Goal: Information Seeking & Learning: Check status

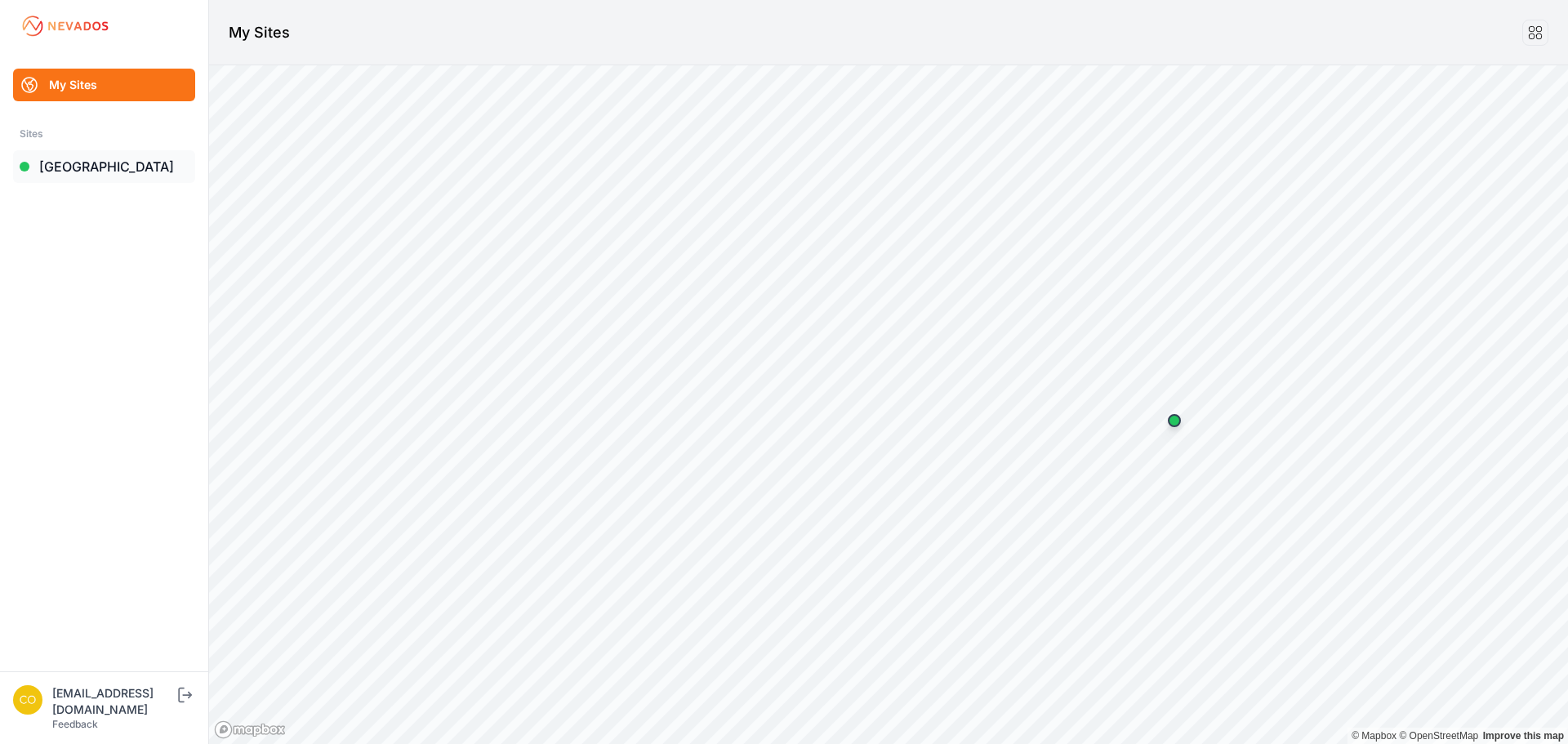
click at [78, 168] on link "[GEOGRAPHIC_DATA]" at bounding box center [104, 167] width 182 height 33
click at [74, 168] on link "[GEOGRAPHIC_DATA]" at bounding box center [104, 167] width 182 height 33
click at [89, 159] on link "[GEOGRAPHIC_DATA]" at bounding box center [104, 167] width 182 height 33
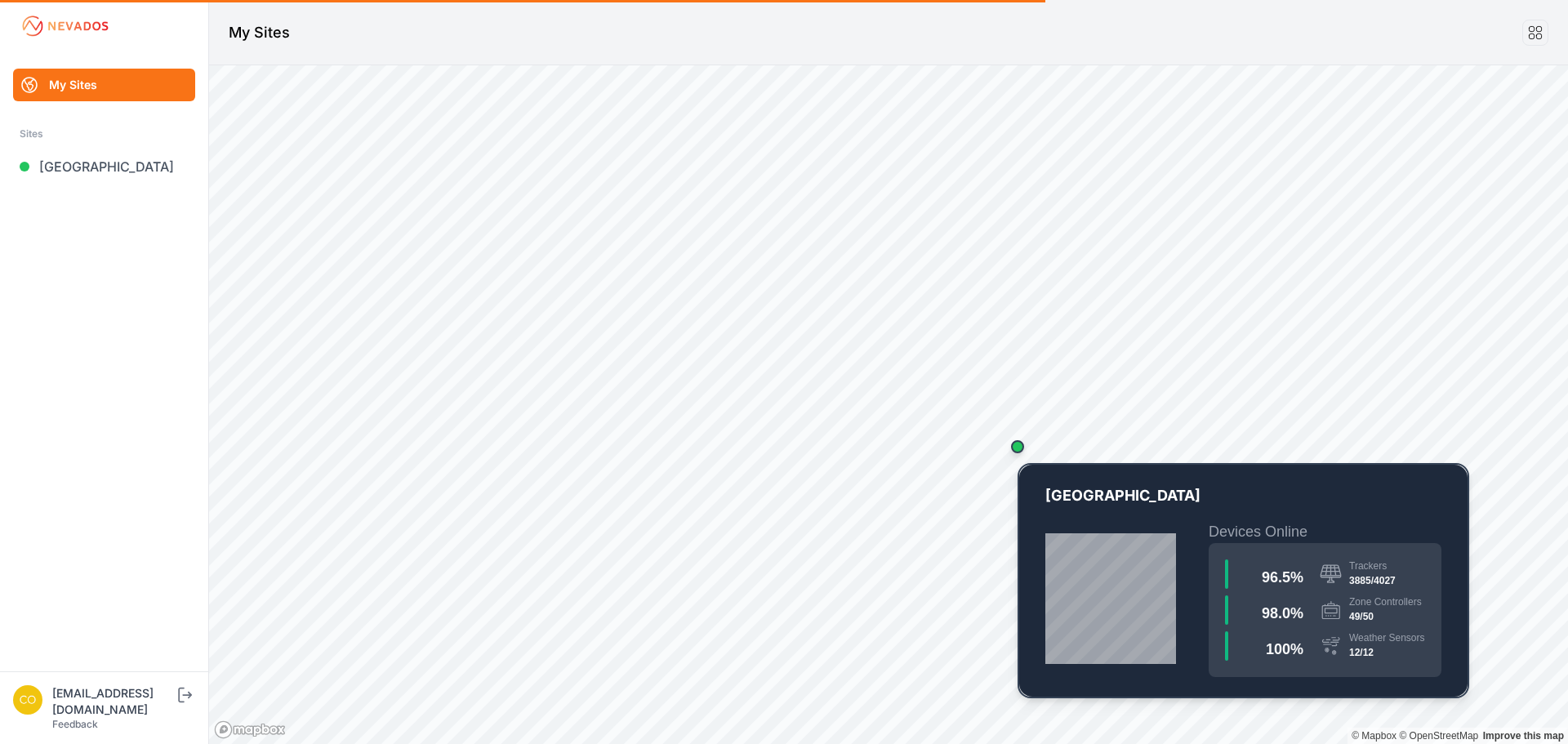
click at [1019, 449] on div "Map marker" at bounding box center [1017, 446] width 13 height 13
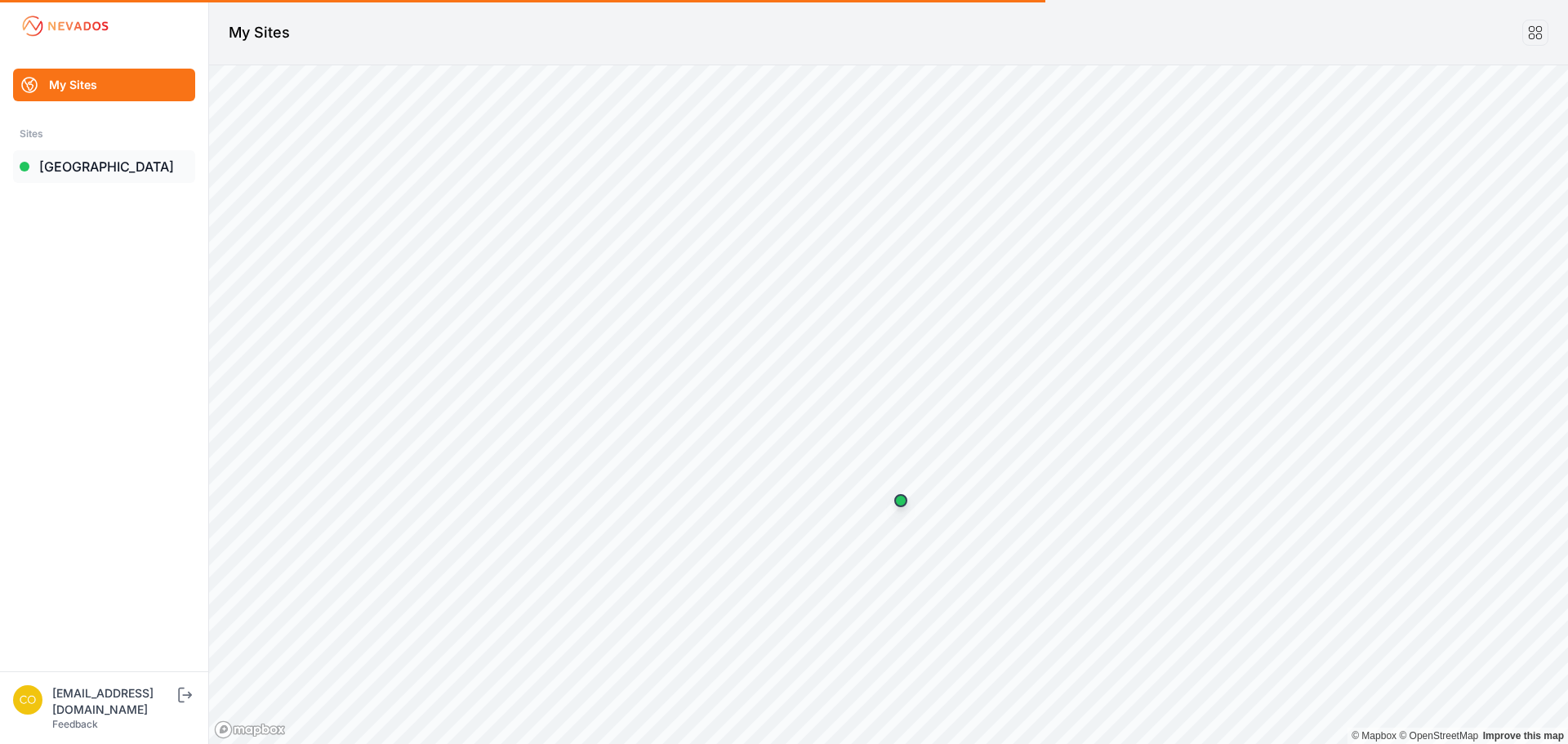
click at [75, 167] on link "[GEOGRAPHIC_DATA]" at bounding box center [104, 167] width 182 height 33
click at [103, 158] on link "[GEOGRAPHIC_DATA]" at bounding box center [104, 167] width 182 height 33
click at [74, 86] on link "My Sites" at bounding box center [104, 85] width 182 height 33
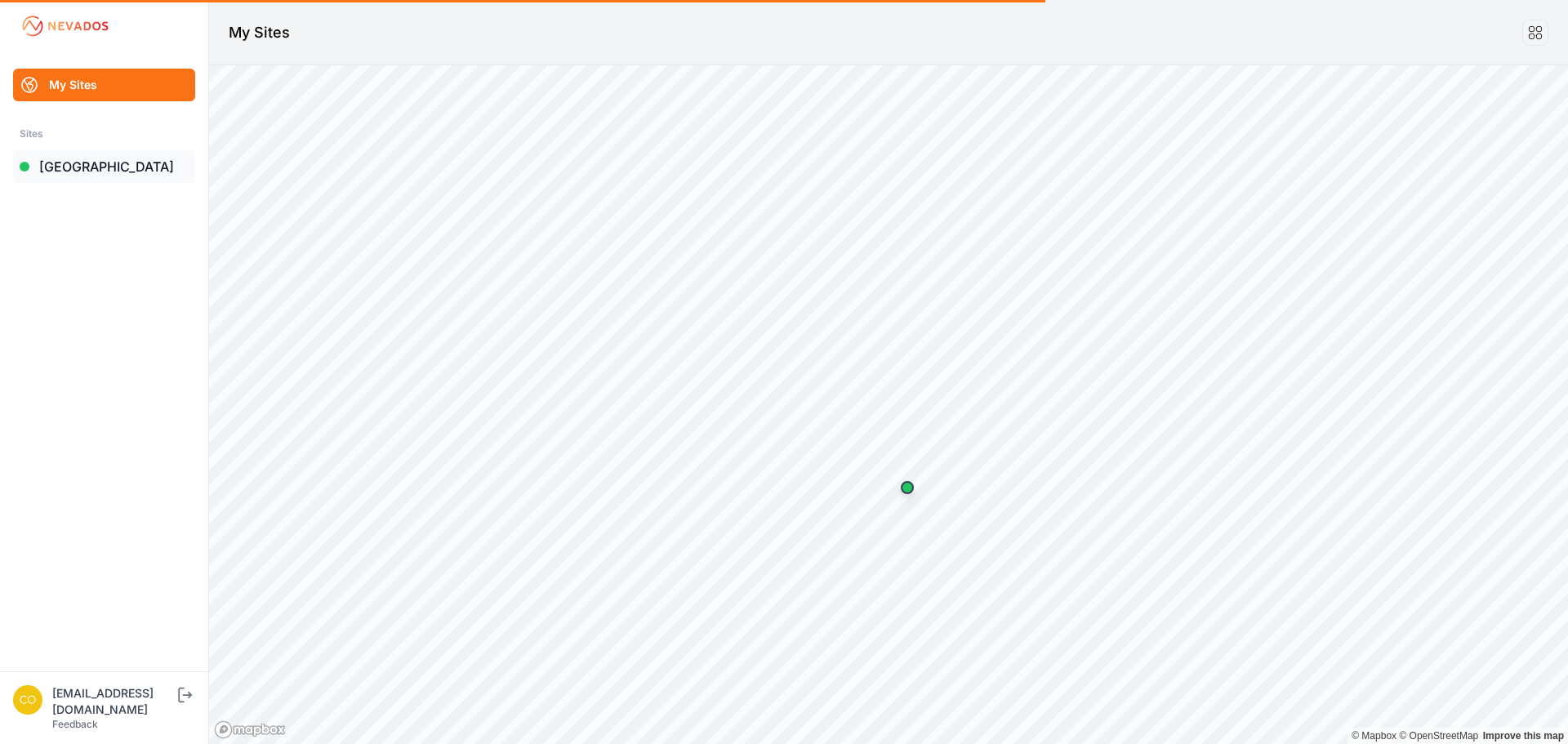
click at [54, 178] on link "[GEOGRAPHIC_DATA]" at bounding box center [104, 167] width 182 height 33
click at [85, 233] on ul "My Sites Sites Bartonsville" at bounding box center [104, 370] width 169 height 603
click at [82, 173] on link "[GEOGRAPHIC_DATA]" at bounding box center [104, 167] width 182 height 33
click at [65, 168] on link "[GEOGRAPHIC_DATA]" at bounding box center [104, 167] width 182 height 33
drag, startPoint x: 69, startPoint y: 165, endPoint x: 48, endPoint y: 251, distance: 88.5
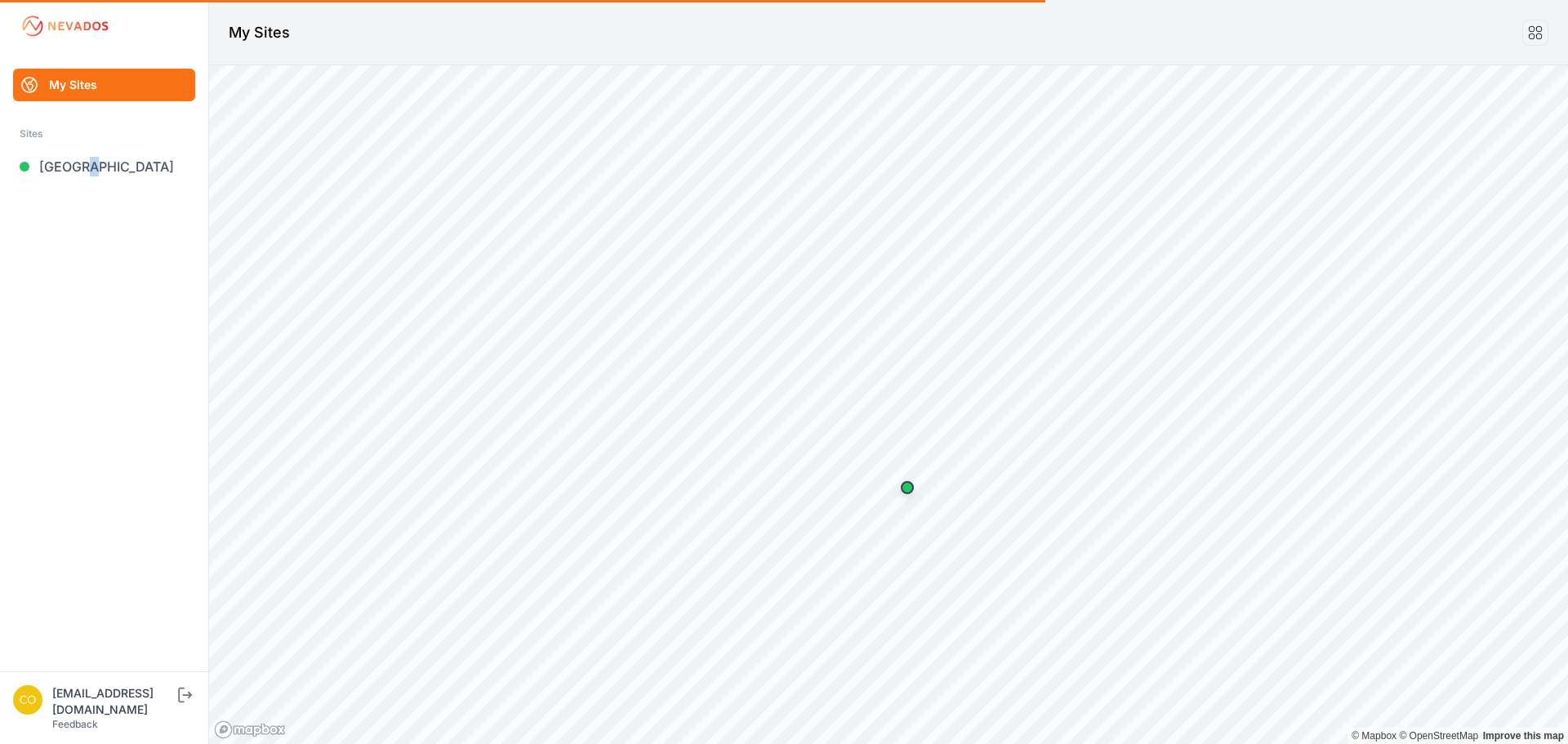
click at [48, 251] on ul "My Sites Sites Bartonsville" at bounding box center [104, 370] width 169 height 603
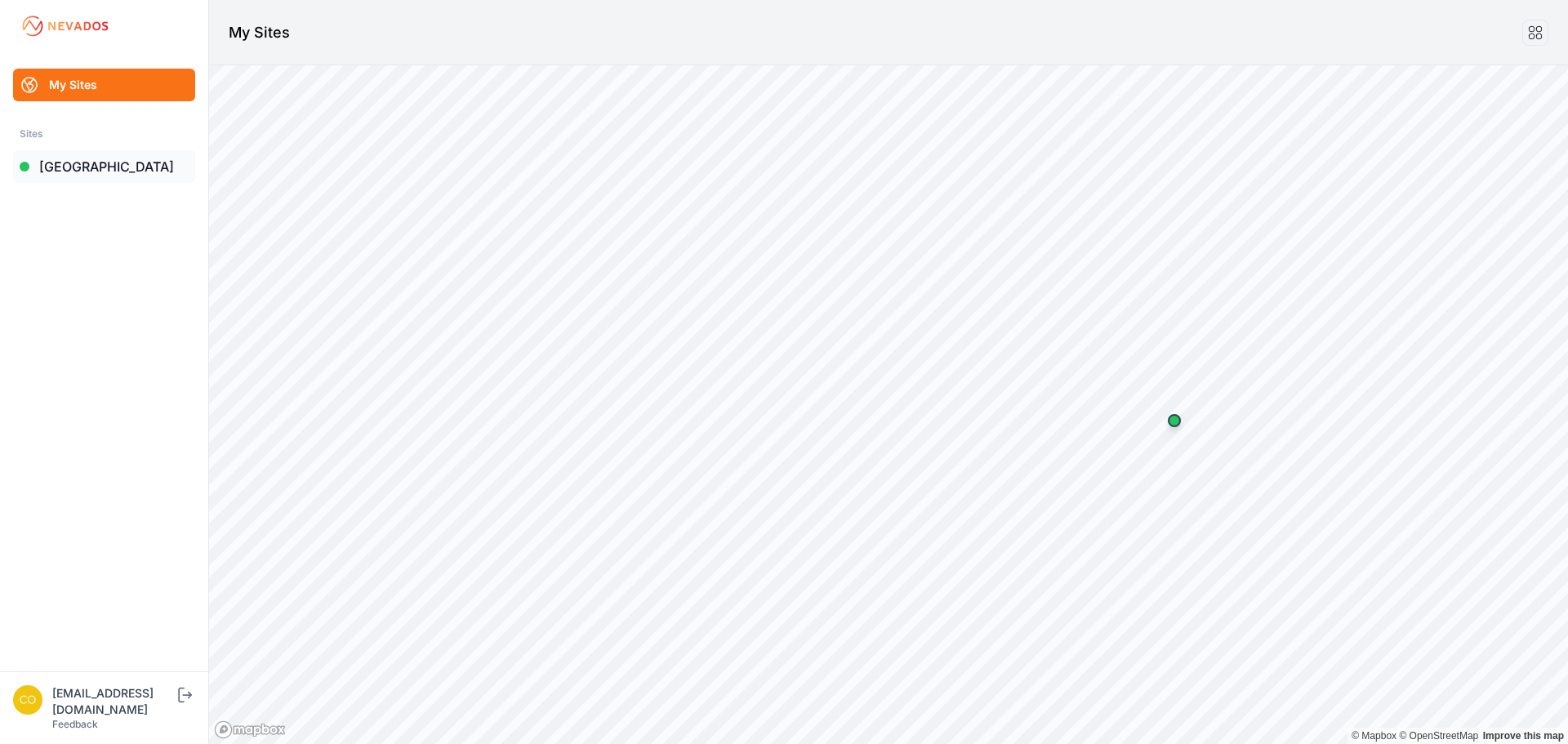
click at [54, 162] on link "[GEOGRAPHIC_DATA]" at bounding box center [104, 167] width 182 height 33
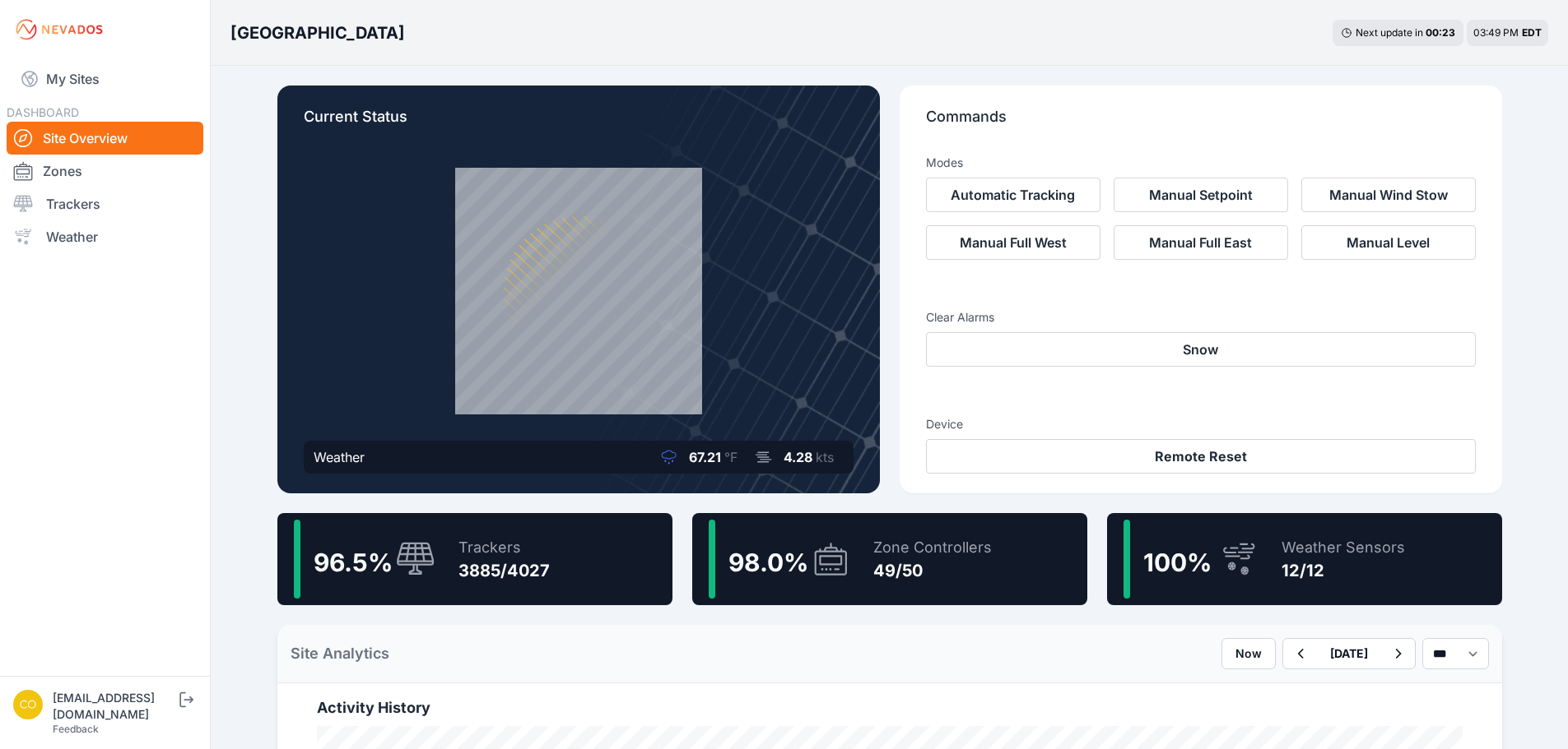
click at [451, 579] on div "Trackers 3885/4027" at bounding box center [495, 559] width 108 height 79
click at [336, 559] on span "96.5 %" at bounding box center [353, 562] width 79 height 30
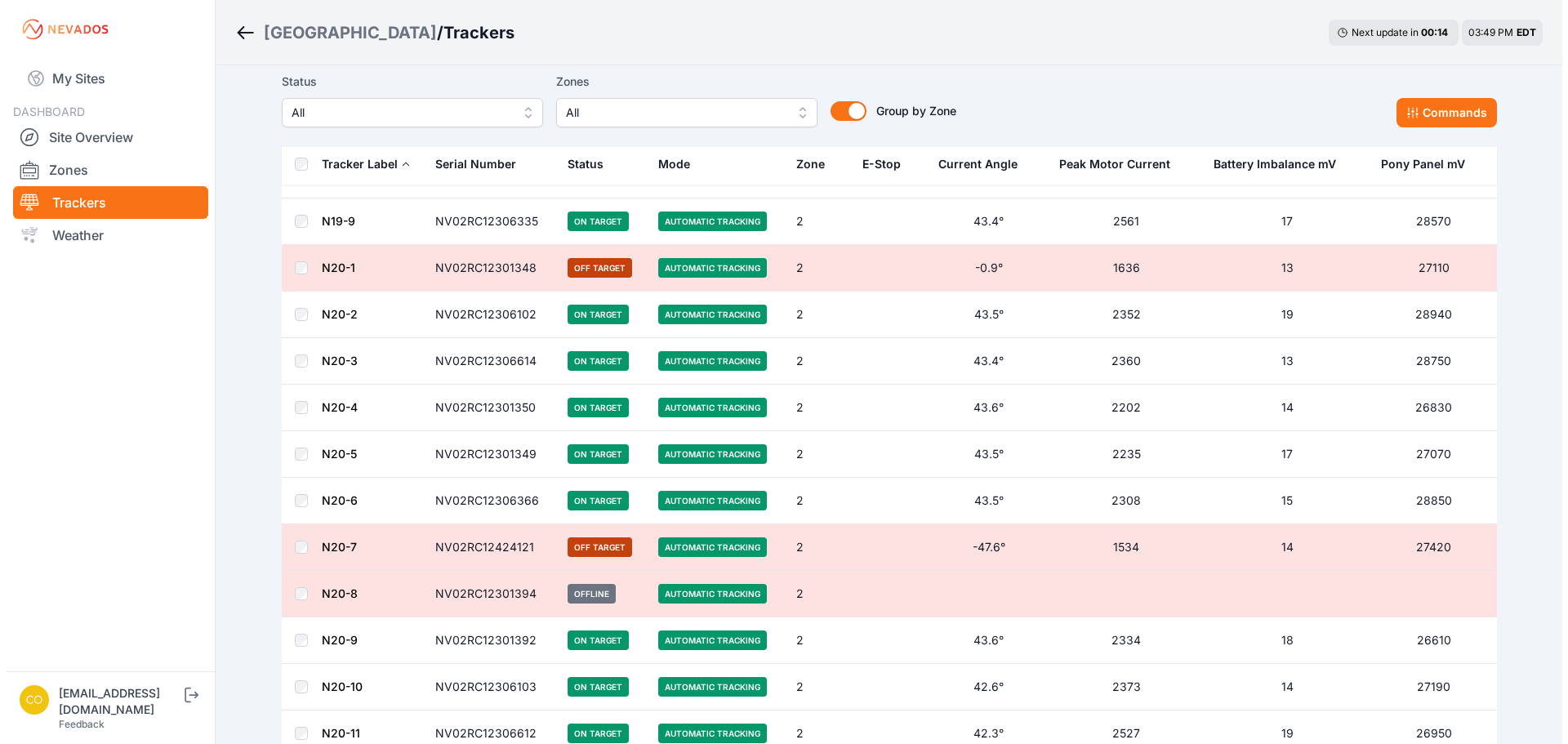
scroll to position [6945, 0]
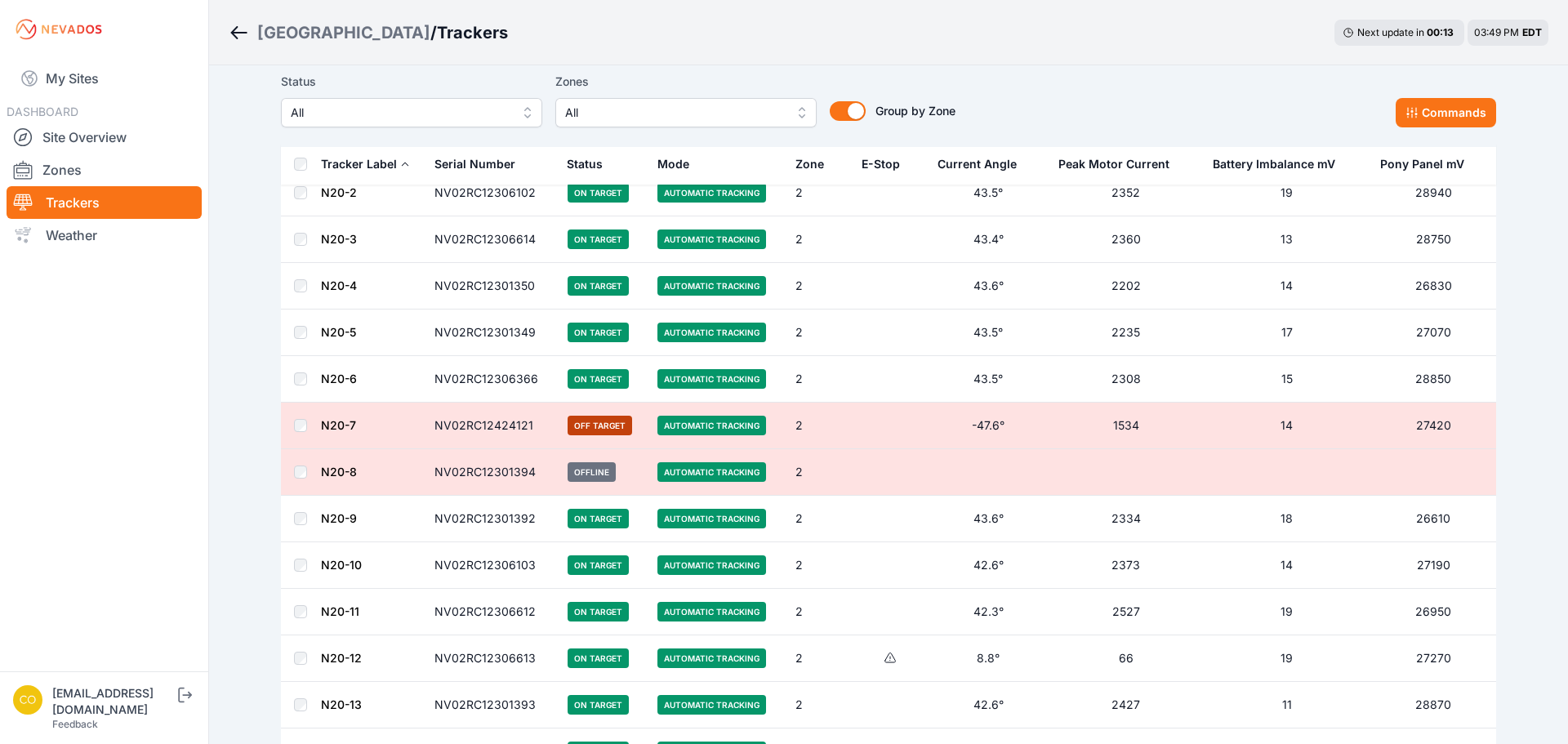
click at [796, 111] on button "All" at bounding box center [685, 112] width 261 height 29
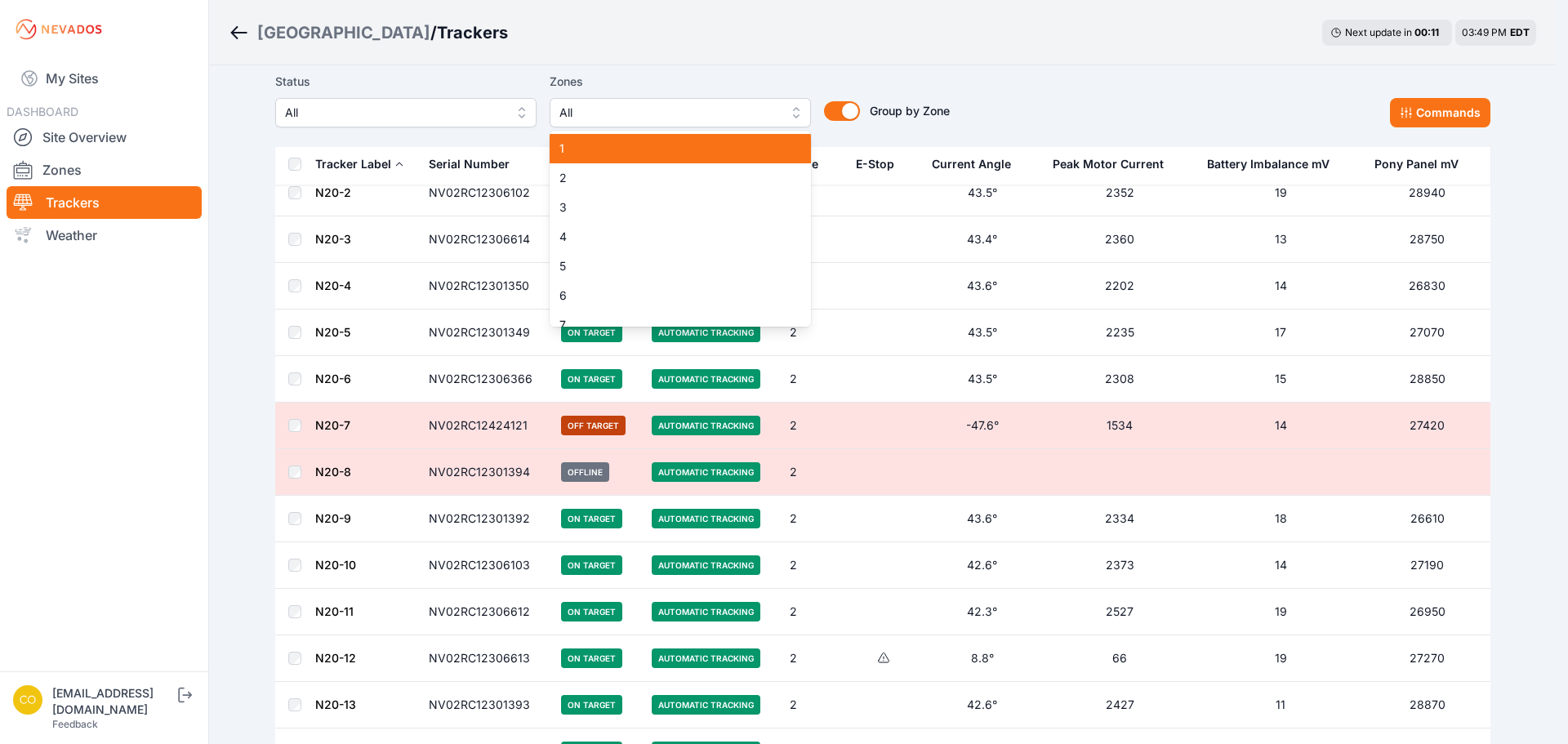
click at [569, 148] on span "1" at bounding box center [670, 149] width 222 height 16
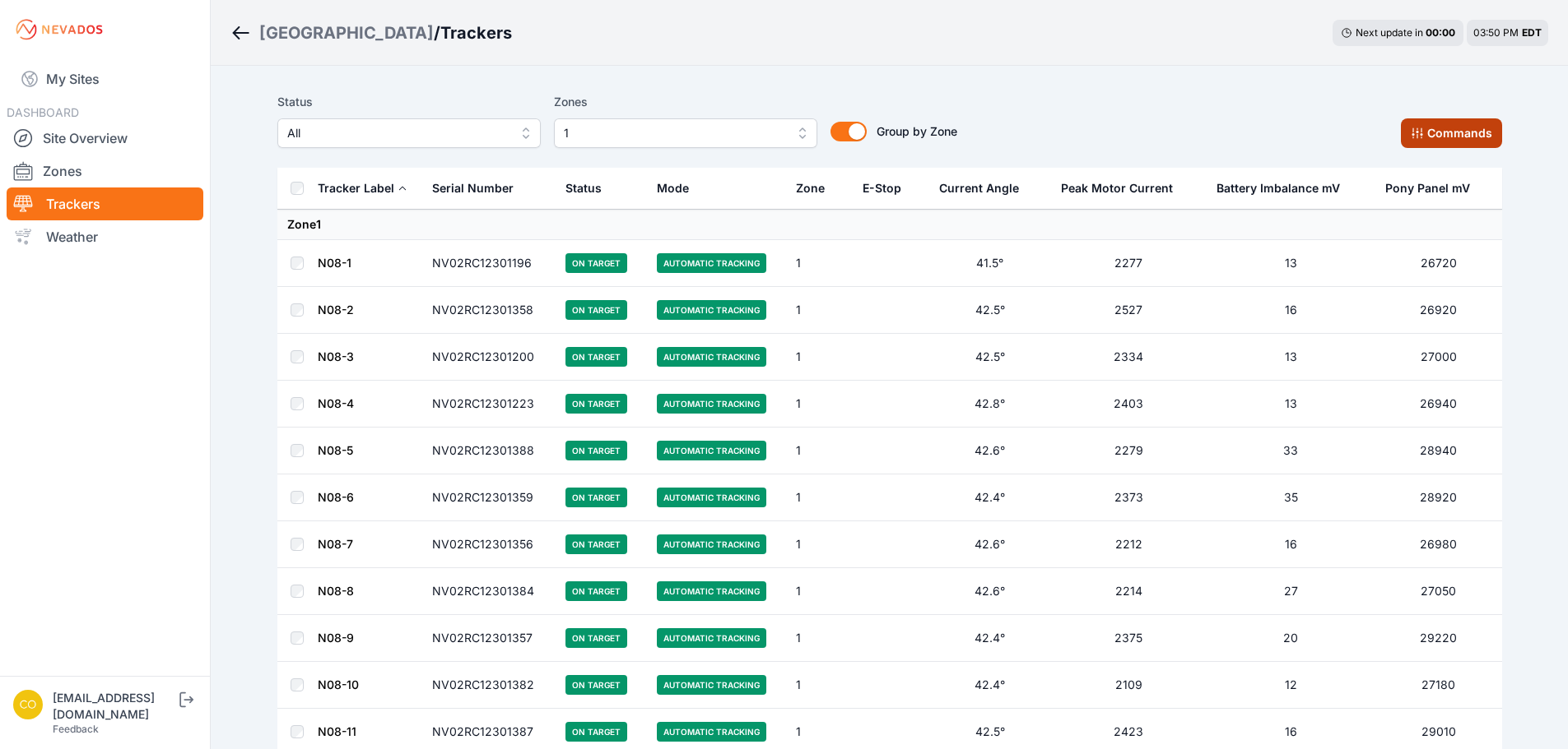
click at [1431, 137] on button "Commands" at bounding box center [1451, 133] width 101 height 30
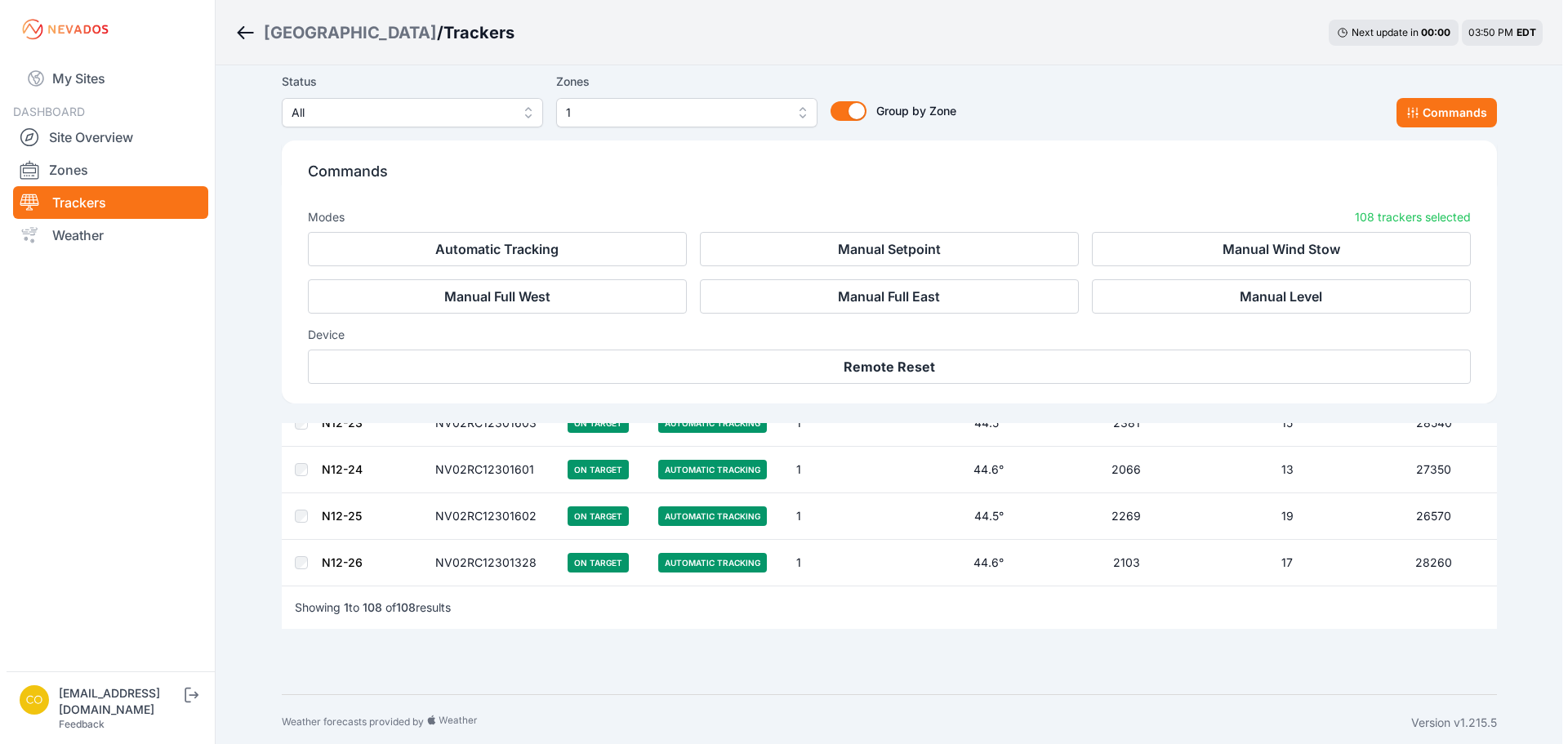
scroll to position [4964, 0]
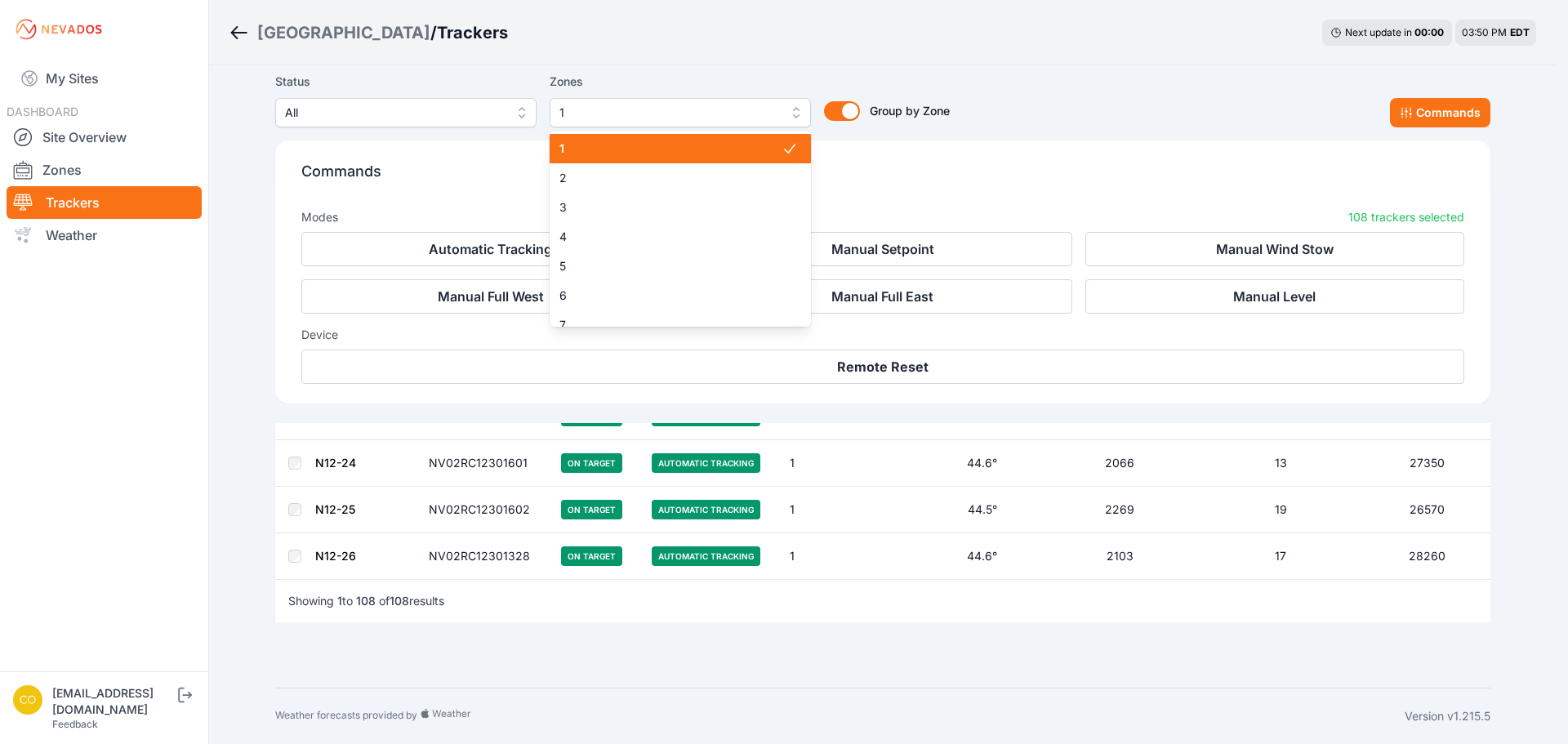
click at [797, 113] on button "1" at bounding box center [680, 112] width 261 height 29
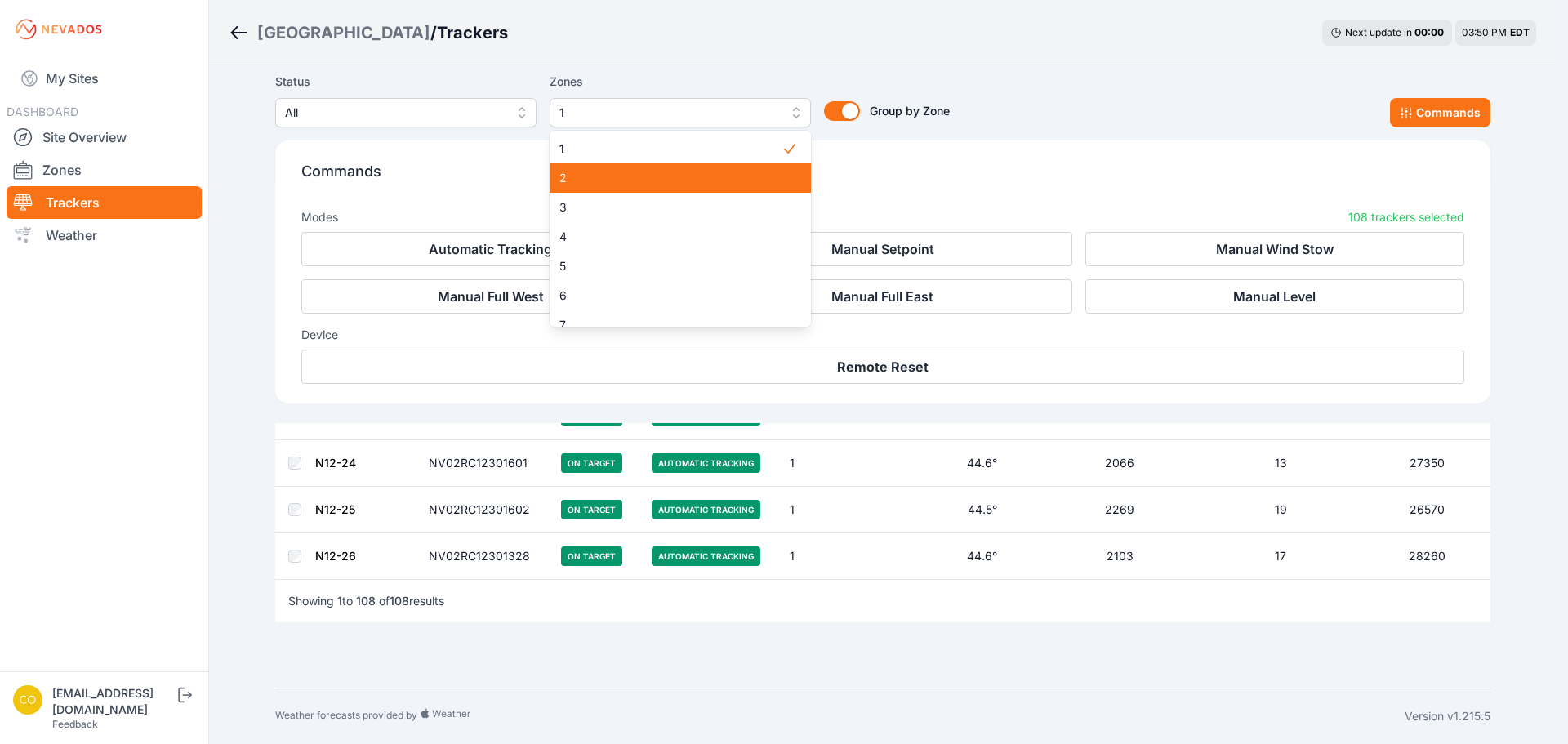
click at [607, 184] on span "2" at bounding box center [670, 178] width 222 height 16
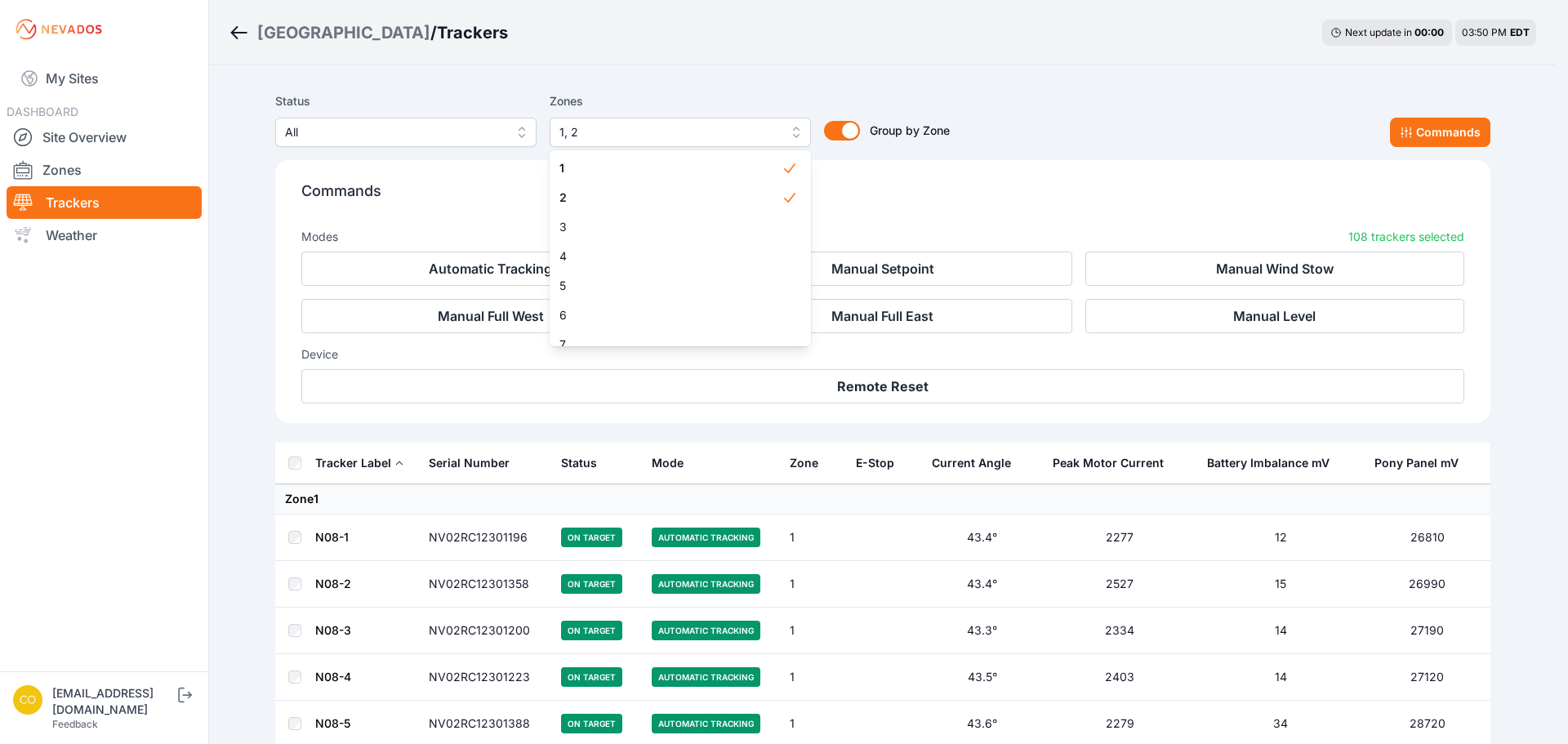
click at [976, 184] on div "Status All Zones 1, 2 1 2 3 4 5 6 7 8 9 10 11 12 13 14 15 16 17 18 19 20 21 22 …" at bounding box center [883, 264] width 1215 height 358
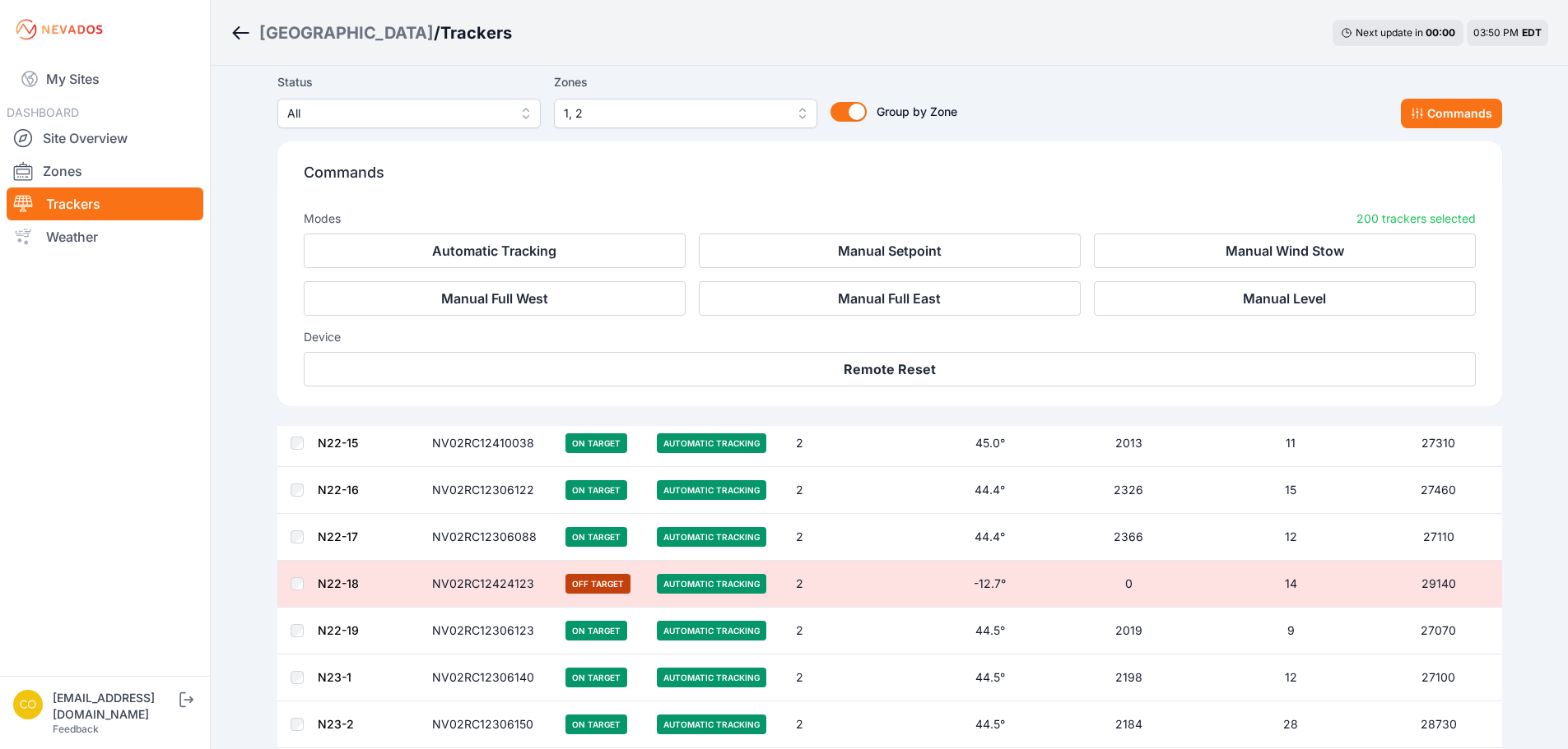
scroll to position [9364, 0]
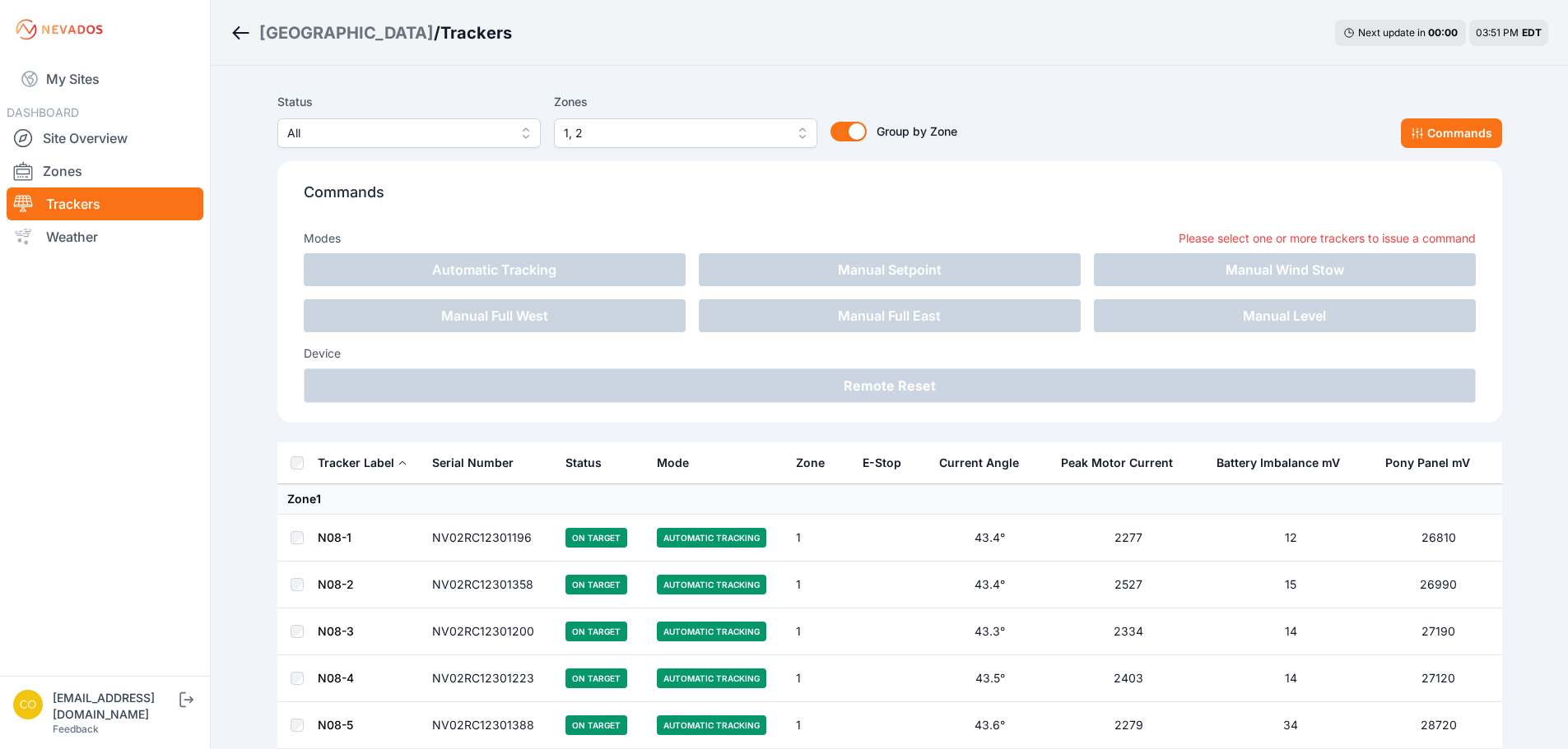
drag, startPoint x: 88, startPoint y: 88, endPoint x: 242, endPoint y: 91, distance: 154.0
click at [88, 88] on link "My Sites" at bounding box center [104, 79] width 197 height 39
